Goal: Task Accomplishment & Management: Manage account settings

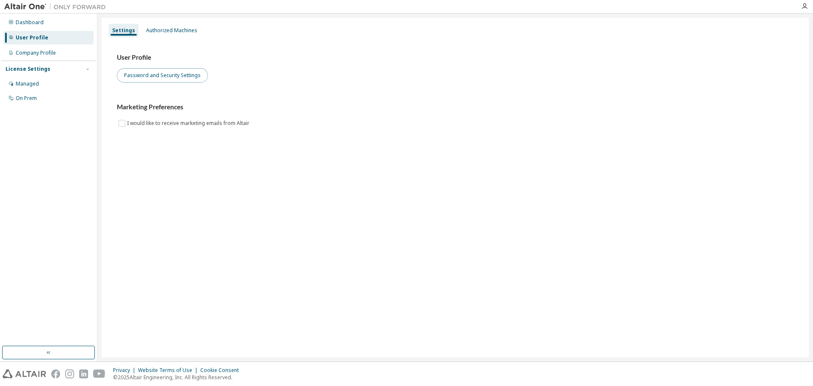
click at [159, 77] on button "Password and Security Settings" at bounding box center [162, 75] width 91 height 14
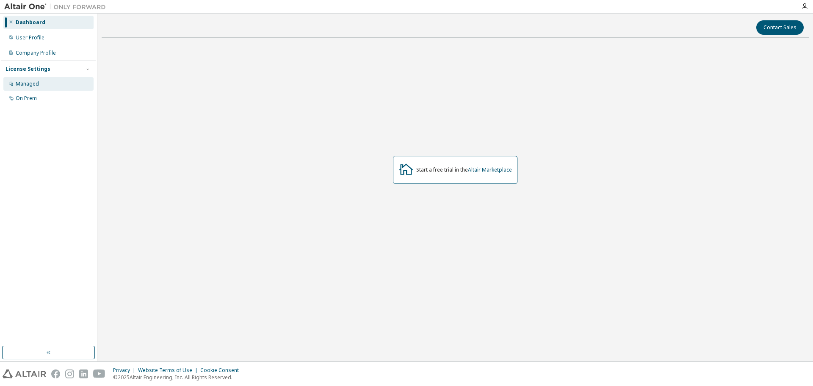
click at [59, 83] on div "Managed" at bounding box center [48, 84] width 90 height 14
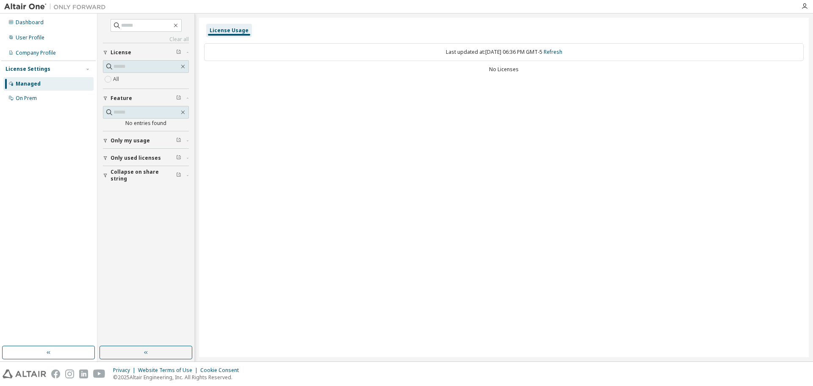
click at [396, 55] on div "Last updated at: [DATE] 06:36 PM GMT-5 Refresh" at bounding box center [504, 52] width 600 height 18
click at [562, 51] on link "Refresh" at bounding box center [553, 51] width 19 height 7
click at [38, 58] on div "Company Profile" at bounding box center [48, 53] width 90 height 14
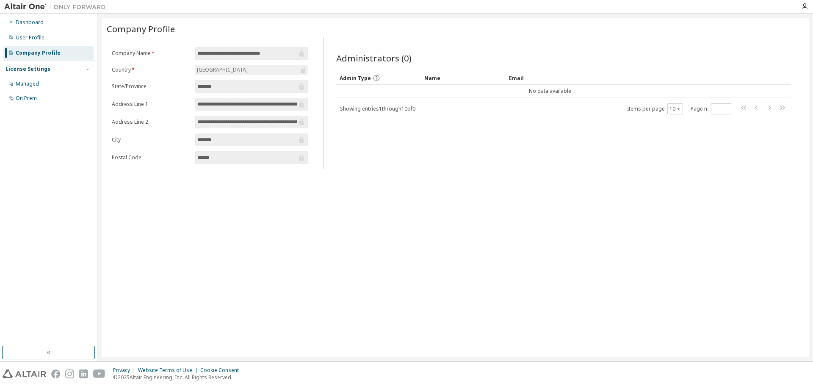
click at [232, 63] on form "**********" at bounding box center [210, 105] width 196 height 117
click at [244, 52] on input "**********" at bounding box center [247, 53] width 100 height 8
click at [26, 39] on div "User Profile" at bounding box center [30, 37] width 29 height 7
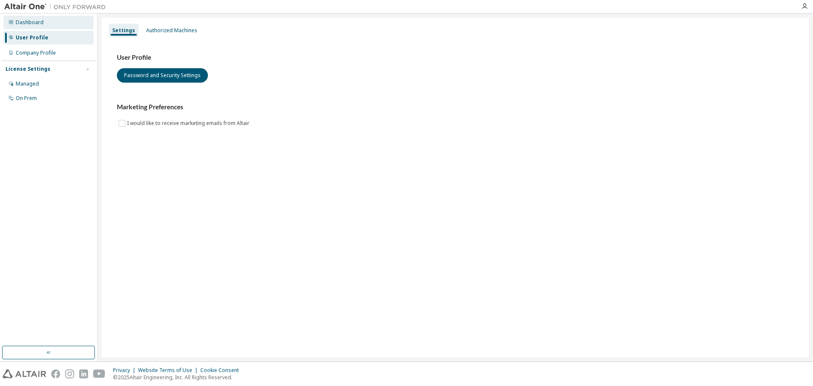
click at [49, 27] on div "Dashboard" at bounding box center [48, 23] width 90 height 14
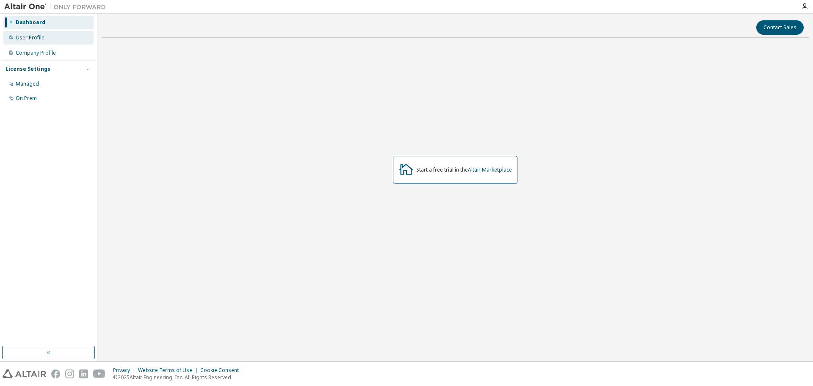
click at [49, 42] on div "User Profile" at bounding box center [48, 38] width 90 height 14
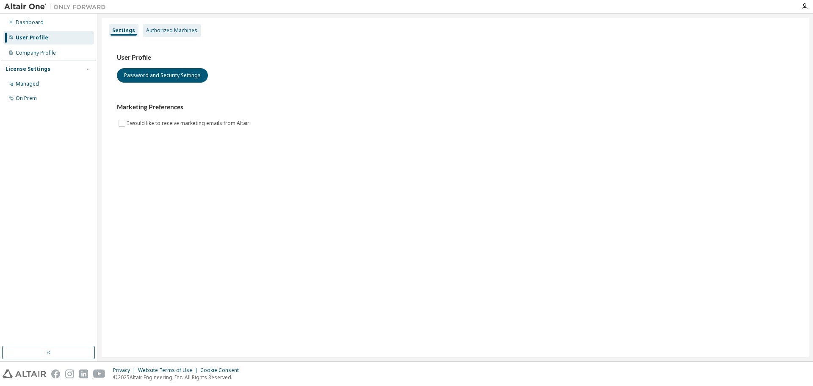
click at [150, 35] on div "Authorized Machines" at bounding box center [172, 31] width 58 height 14
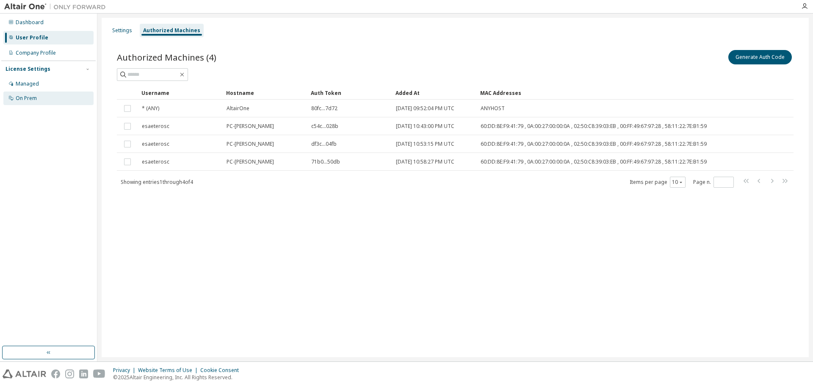
click at [45, 95] on div "On Prem" at bounding box center [48, 98] width 90 height 14
